Goal: Task Accomplishment & Management: Manage account settings

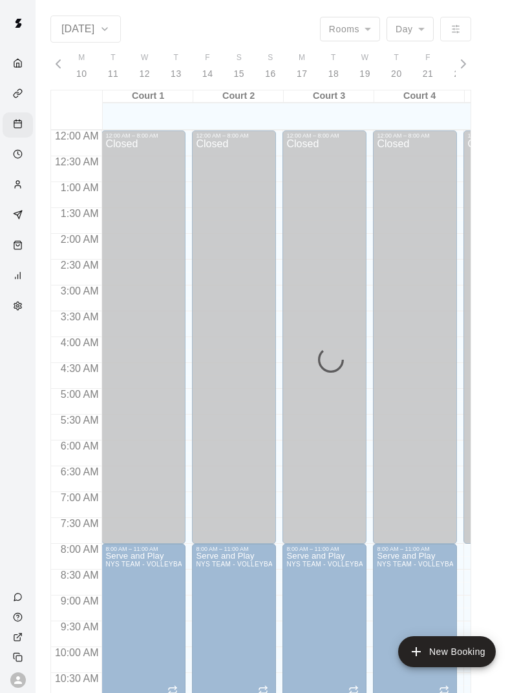
scroll to position [521, 0]
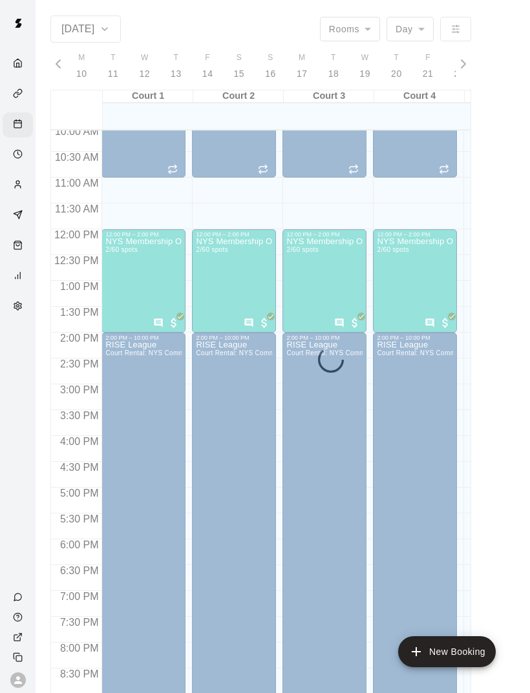
click at [181, 484] on div "RISE League Court Rental: NYS Community Club / League Volleyball (After 3 pm)" at bounding box center [143, 687] width 76 height 693
click at [499, 546] on div at bounding box center [265, 346] width 530 height 693
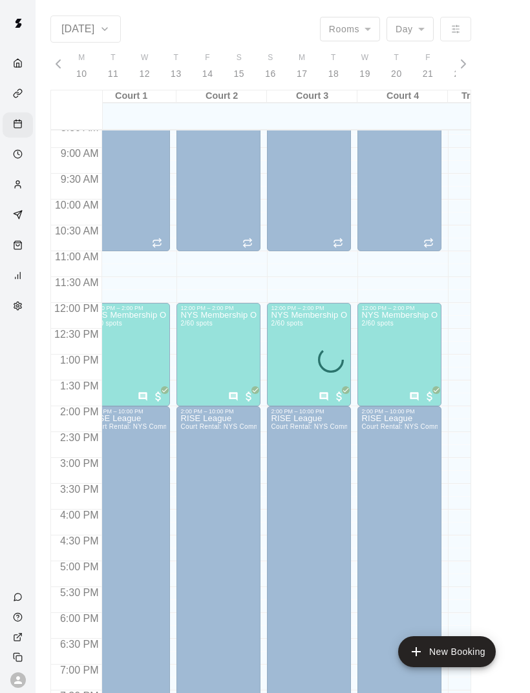
scroll to position [0, 15]
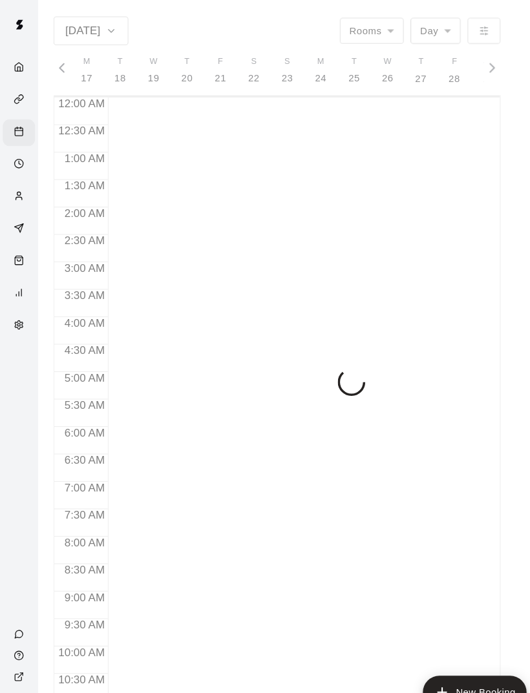
scroll to position [0, 5314]
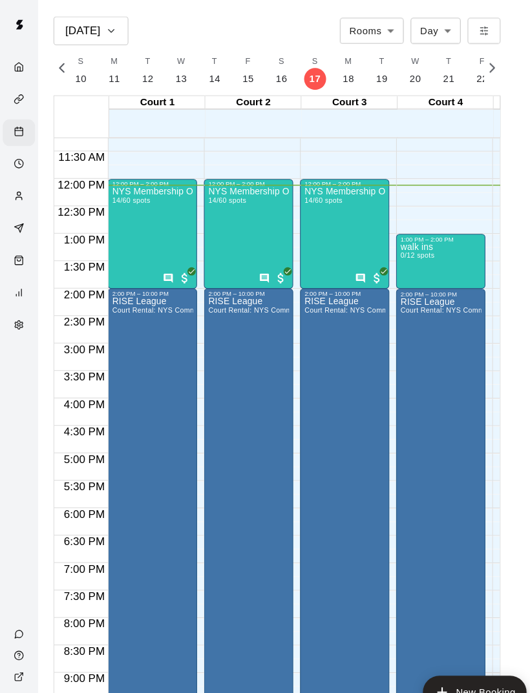
click at [321, 216] on div "NYS Membership Open Gym / Drop-Ins 14/60 spots" at bounding box center [324, 523] width 76 height 693
click at [298, 222] on img "edit" at bounding box center [300, 221] width 15 height 15
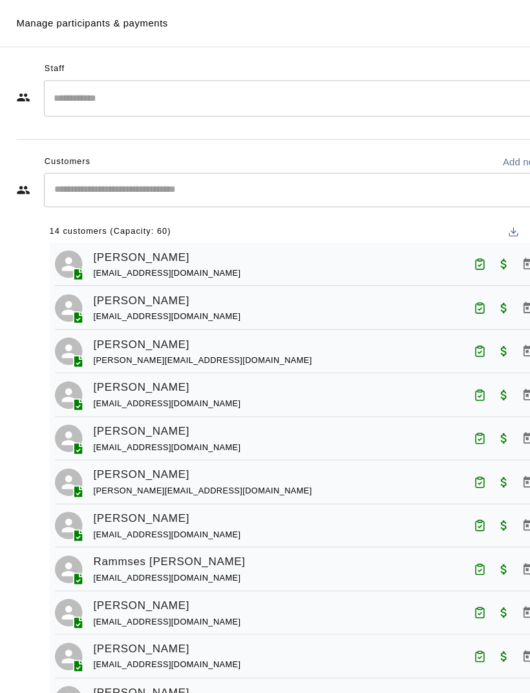
scroll to position [23, 0]
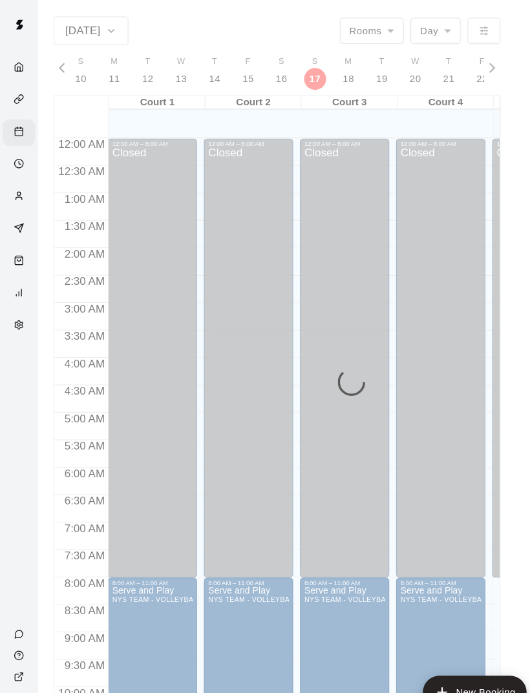
scroll to position [582, 0]
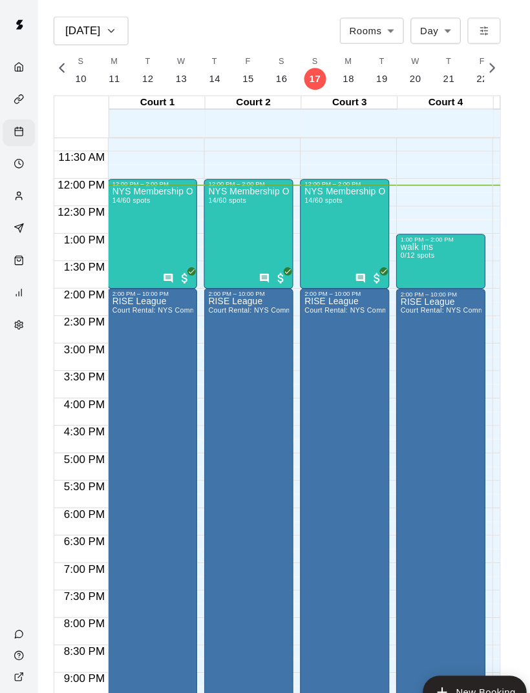
click at [407, 232] on p "walk ins" at bounding box center [392, 232] width 32 height 0
click at [387, 272] on img "edit" at bounding box center [390, 277] width 15 height 15
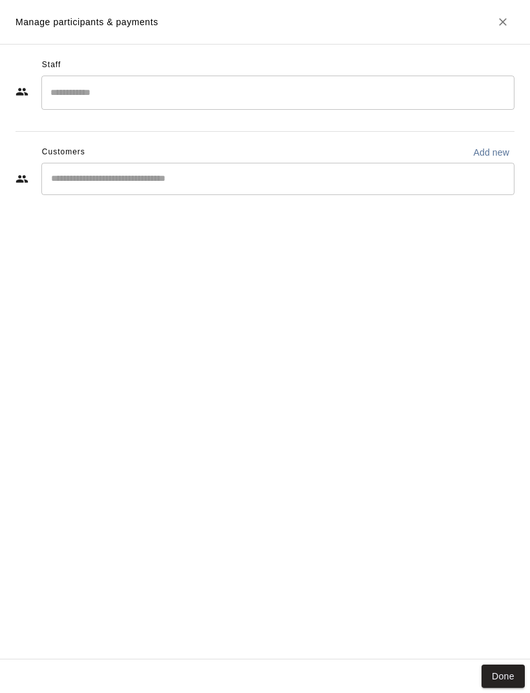
click at [514, 12] on h2 "Manage participants & payments" at bounding box center [265, 22] width 530 height 44
click at [492, 23] on button "Close" at bounding box center [502, 21] width 23 height 23
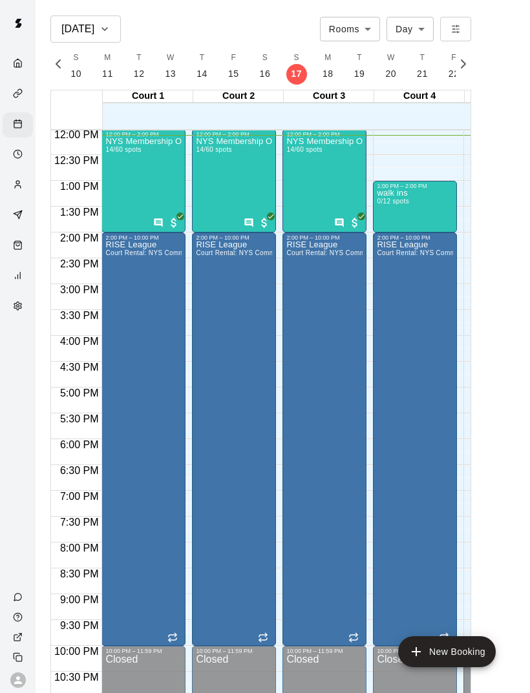
scroll to position [621, 0]
click at [435, 201] on div "walk ins 0/12 spots" at bounding box center [414, 536] width 76 height 693
click at [395, 231] on img "edit" at bounding box center [390, 234] width 15 height 15
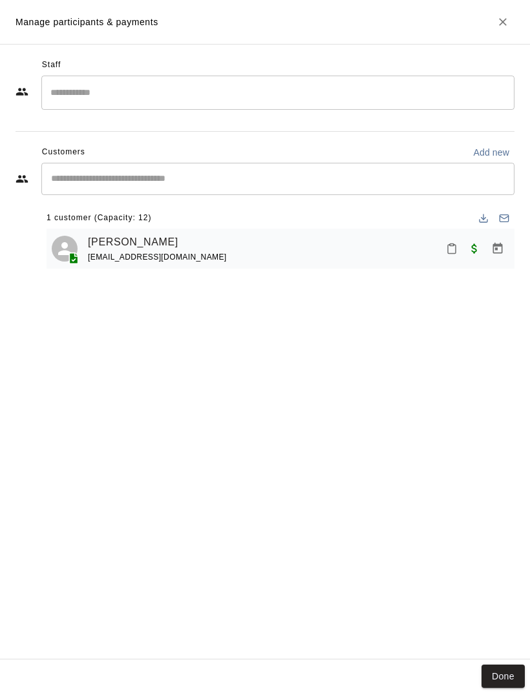
click at [455, 248] on icon "Mark attendance" at bounding box center [452, 249] width 8 height 9
click at [489, 258] on p "[PERSON_NAME] attended" at bounding box center [516, 254] width 114 height 13
click at [484, 672] on button "Done" at bounding box center [502, 676] width 43 height 24
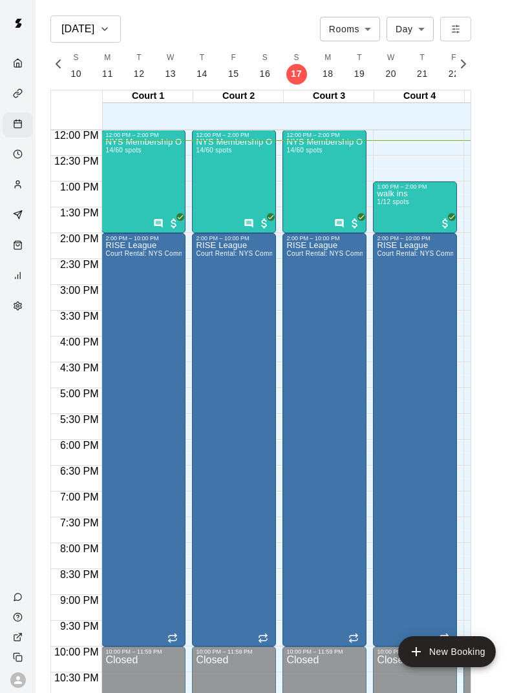
scroll to position [619, 0]
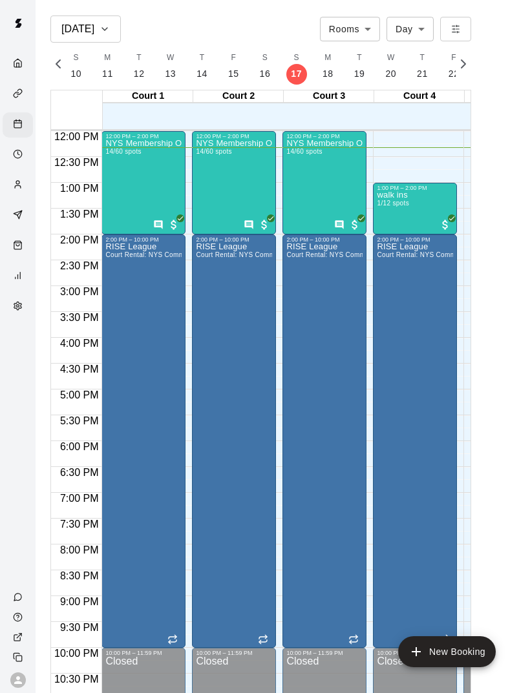
click at [161, 393] on div "RISE League Court Rental: NYS Community Club / League Volleyball (After 3 pm)" at bounding box center [143, 589] width 76 height 693
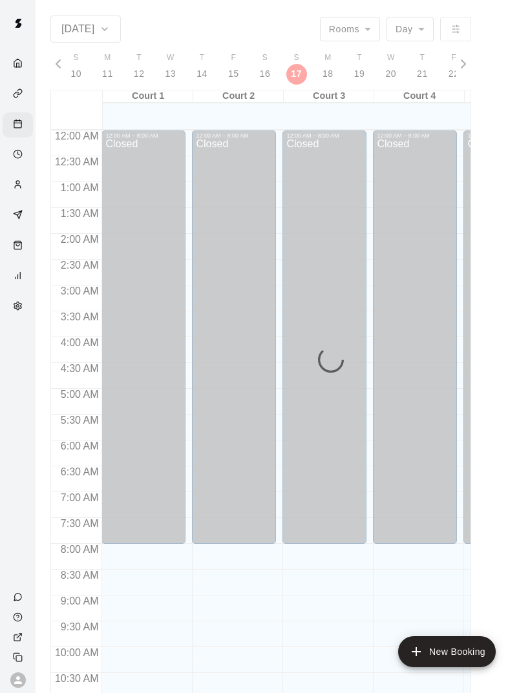
scroll to position [582, 0]
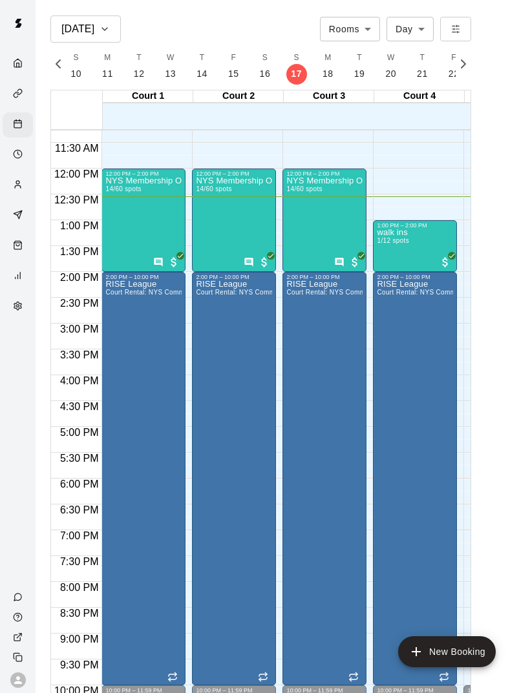
click at [383, 247] on div "walk ins 1/12 spots" at bounding box center [392, 575] width 32 height 693
click at [385, 271] on img "edit" at bounding box center [390, 272] width 15 height 15
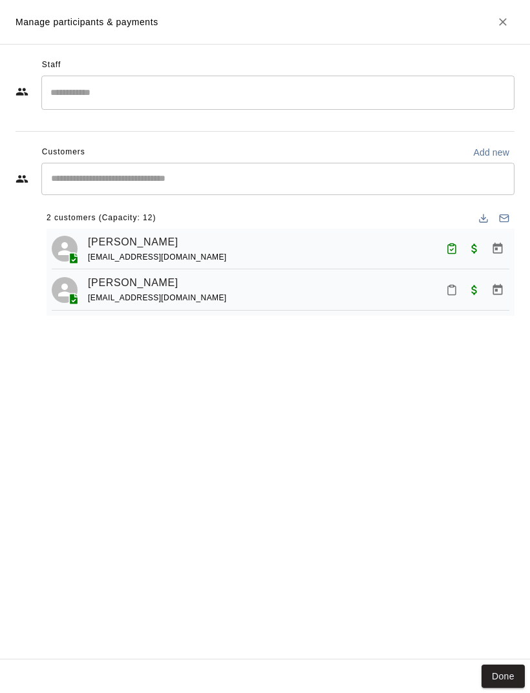
click at [451, 284] on icon "Mark attendance" at bounding box center [452, 290] width 12 height 12
click at [443, 291] on icon at bounding box center [449, 293] width 12 height 12
click at [505, 668] on button "Done" at bounding box center [502, 676] width 43 height 24
